Goal: Task Accomplishment & Management: Manage account settings

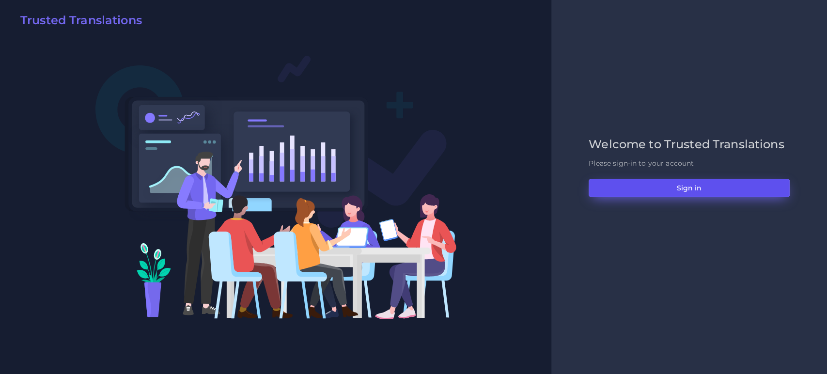
click at [652, 180] on button "Sign in" at bounding box center [689, 188] width 201 height 18
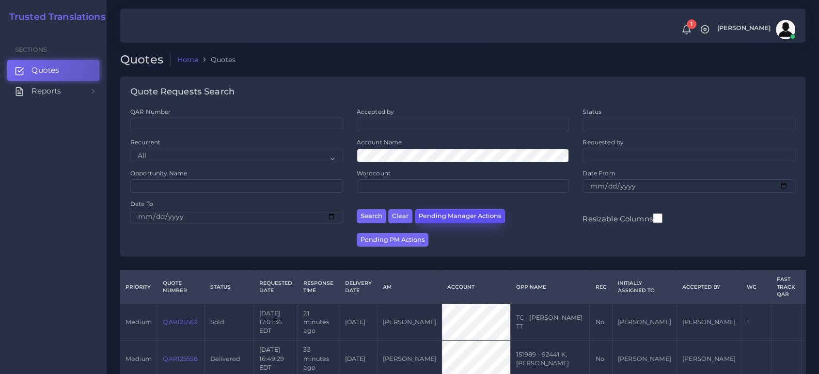
click at [473, 221] on button "Pending Manager Actions" at bounding box center [460, 216] width 90 height 14
select select "awaiting_manager_initial_review"
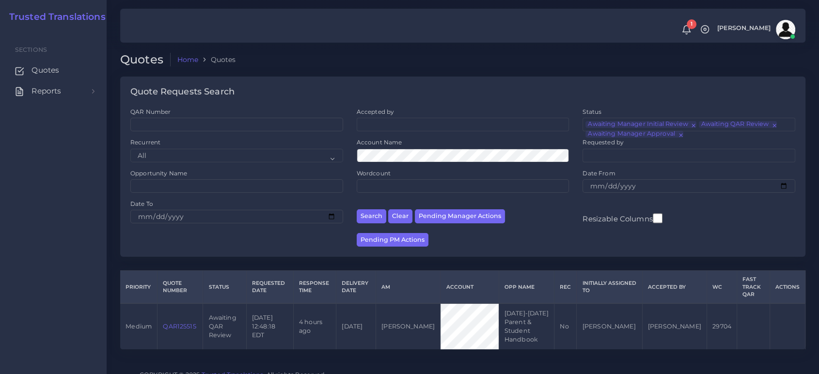
scroll to position [3, 0]
